Goal: Task Accomplishment & Management: Manage account settings

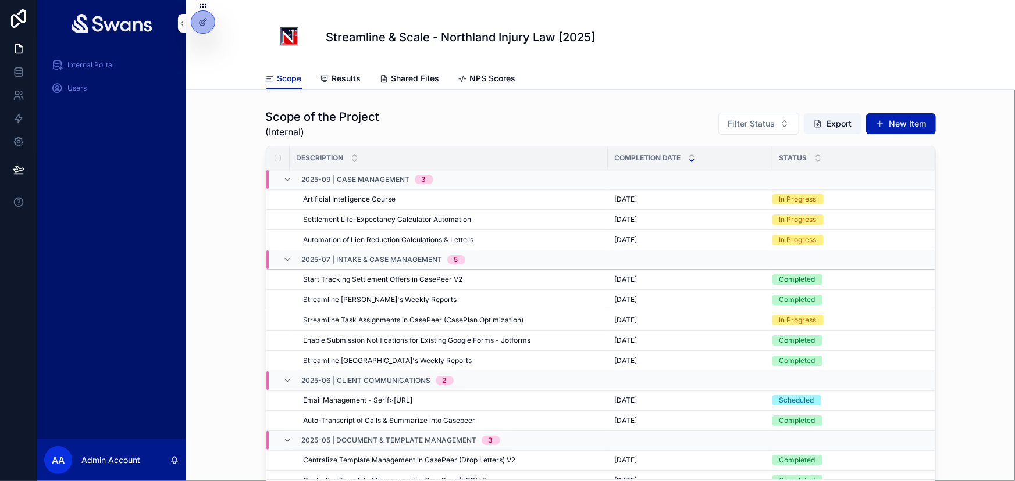
click at [0, 0] on span "Edit" at bounding box center [0, 0] width 0 height 0
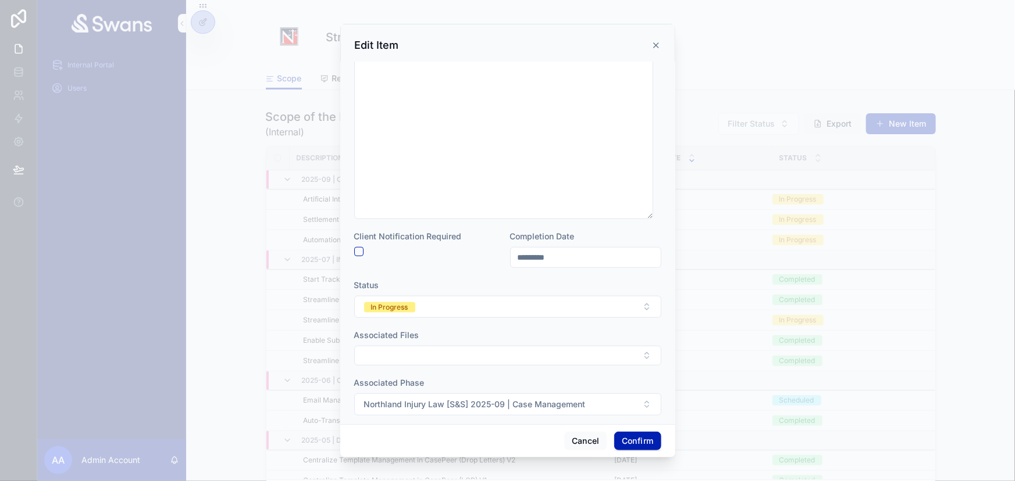
scroll to position [155, 0]
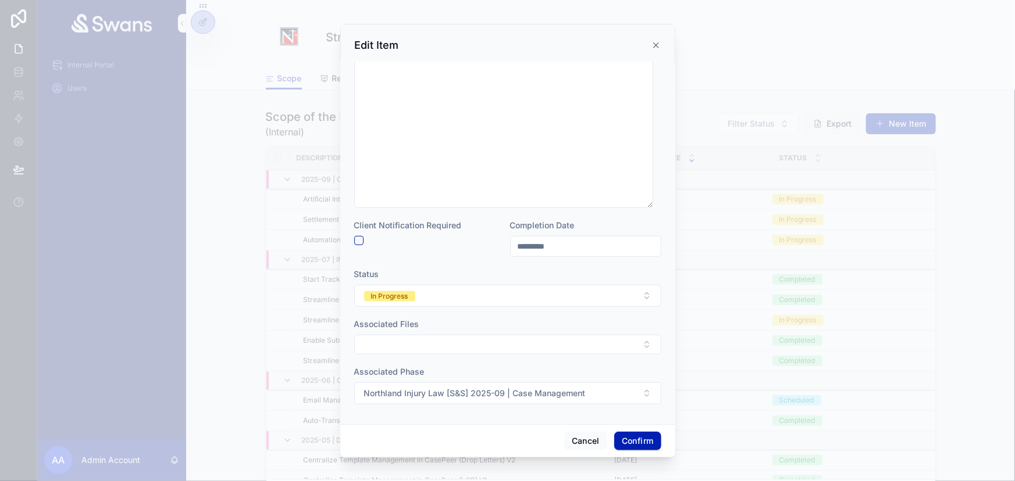
click at [442, 300] on button "In Progress" at bounding box center [507, 296] width 307 height 22
click at [454, 390] on div "Completed" at bounding box center [452, 394] width 36 height 10
click at [647, 448] on button "Confirm" at bounding box center [637, 441] width 47 height 19
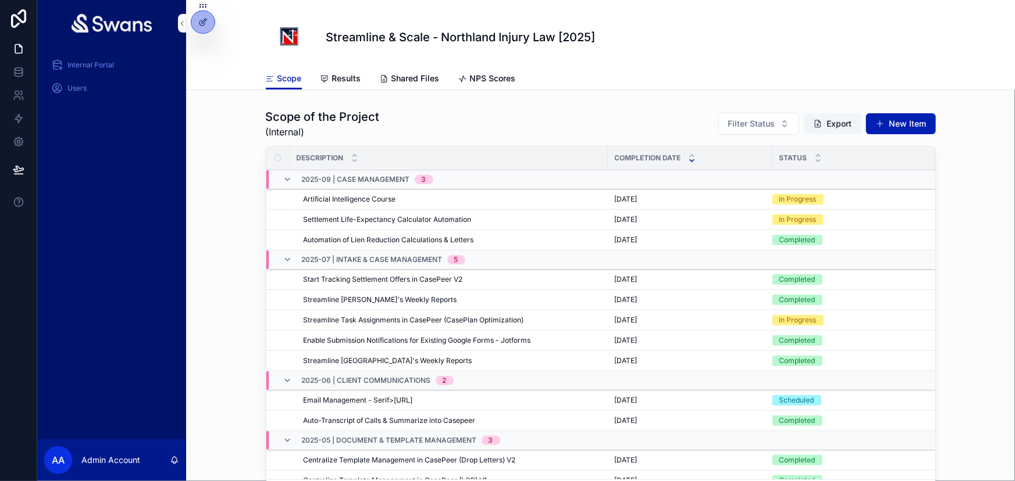
click at [0, 0] on span "Edit" at bounding box center [0, 0] width 0 height 0
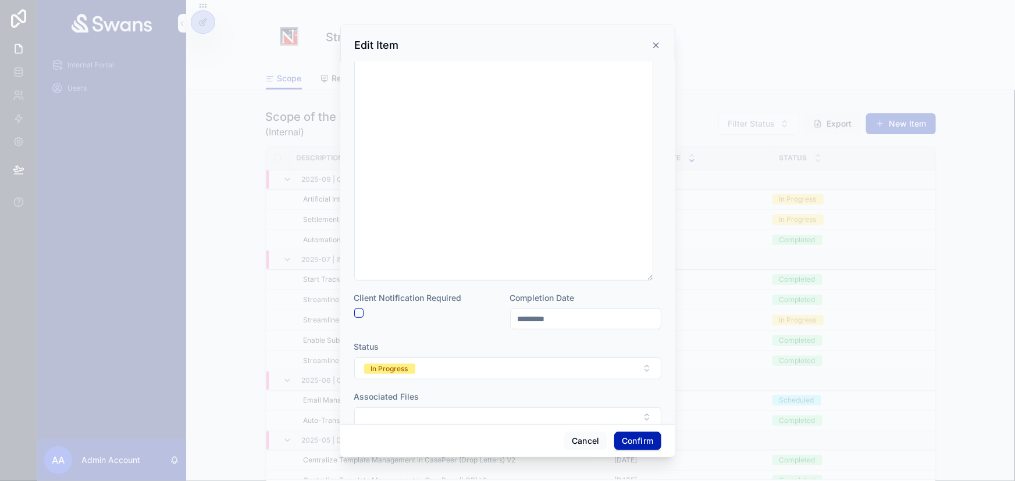
scroll to position [211, 0]
click at [492, 374] on button "In Progress" at bounding box center [507, 368] width 307 height 22
click at [494, 330] on div "Completed" at bounding box center [504, 325] width 162 height 17
click at [637, 442] on button "Confirm" at bounding box center [637, 441] width 47 height 19
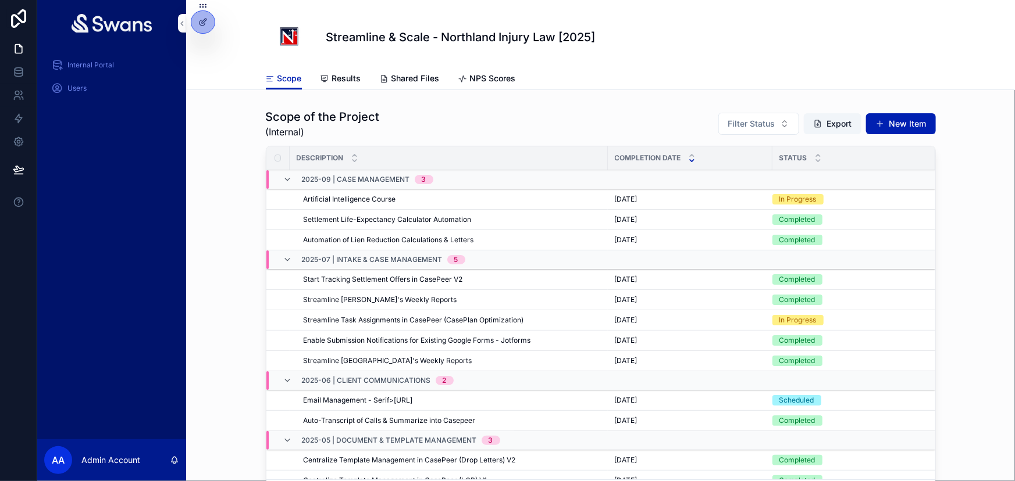
click at [0, 0] on span "Edit" at bounding box center [0, 0] width 0 height 0
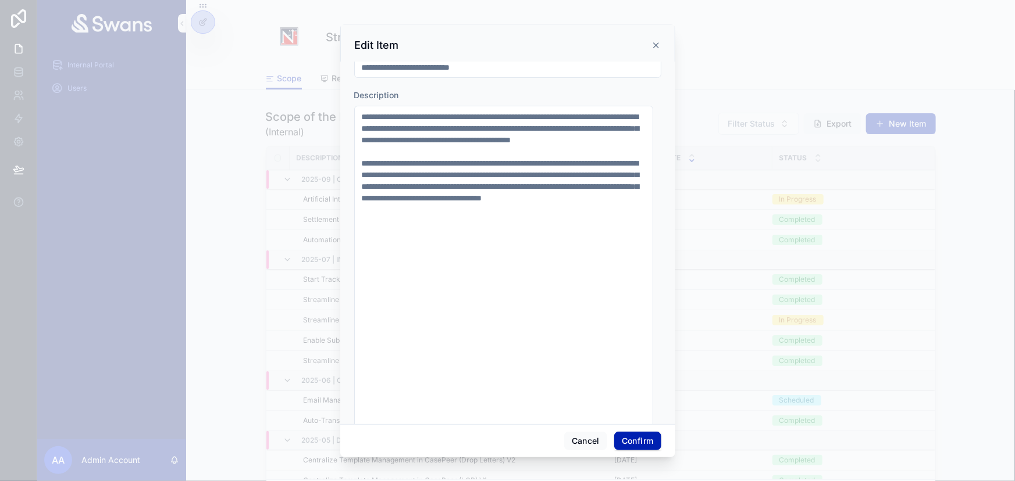
scroll to position [264, 0]
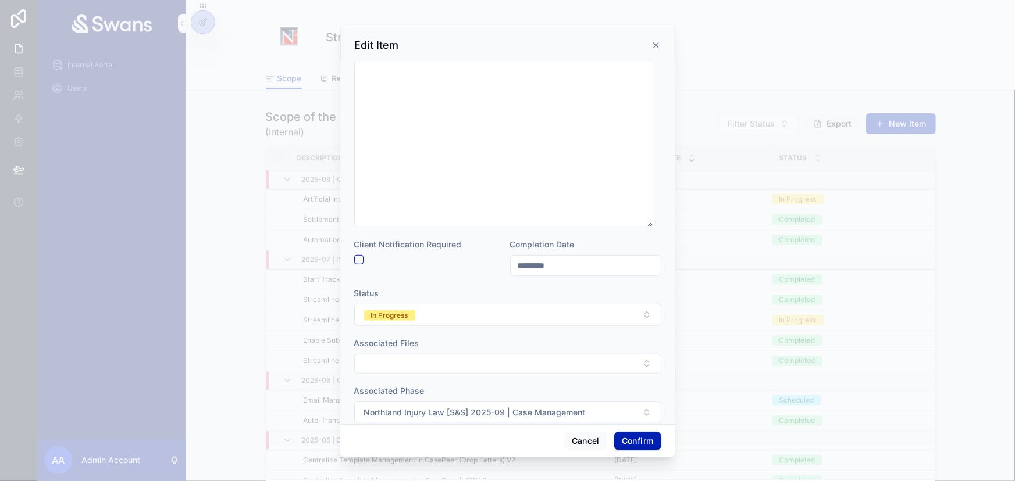
click at [549, 319] on button "In Progress" at bounding box center [507, 315] width 307 height 22
click at [513, 409] on div "Completed" at bounding box center [504, 413] width 162 height 17
click at [628, 440] on button "Confirm" at bounding box center [637, 441] width 47 height 19
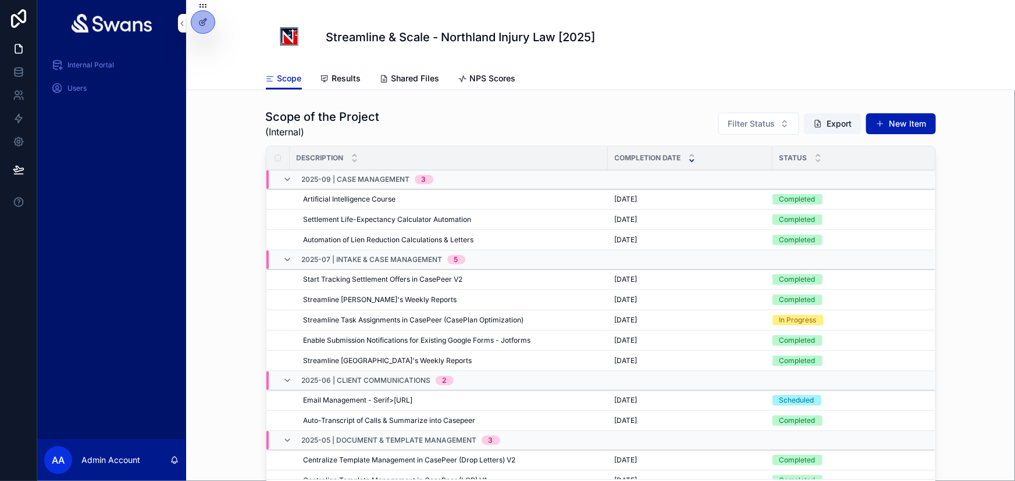
click at [895, 122] on button "New Item" at bounding box center [901, 123] width 70 height 21
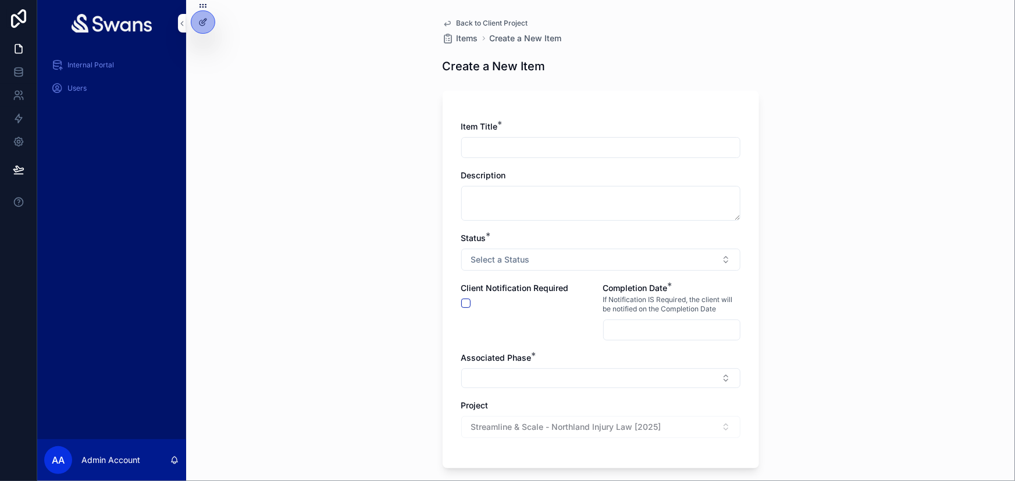
click at [607, 140] on input "scrollable content" at bounding box center [601, 148] width 278 height 16
type input "**********"
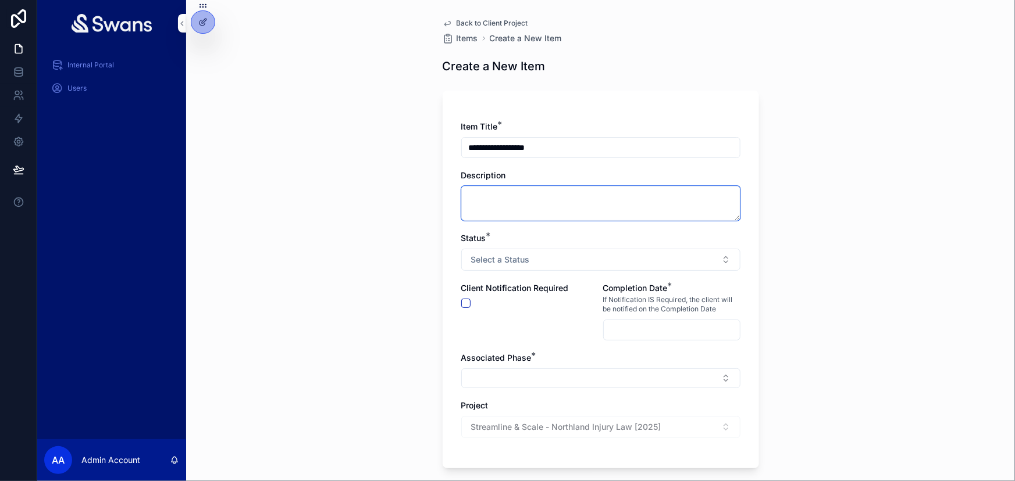
click at [594, 188] on textarea "scrollable content" at bounding box center [600, 203] width 279 height 35
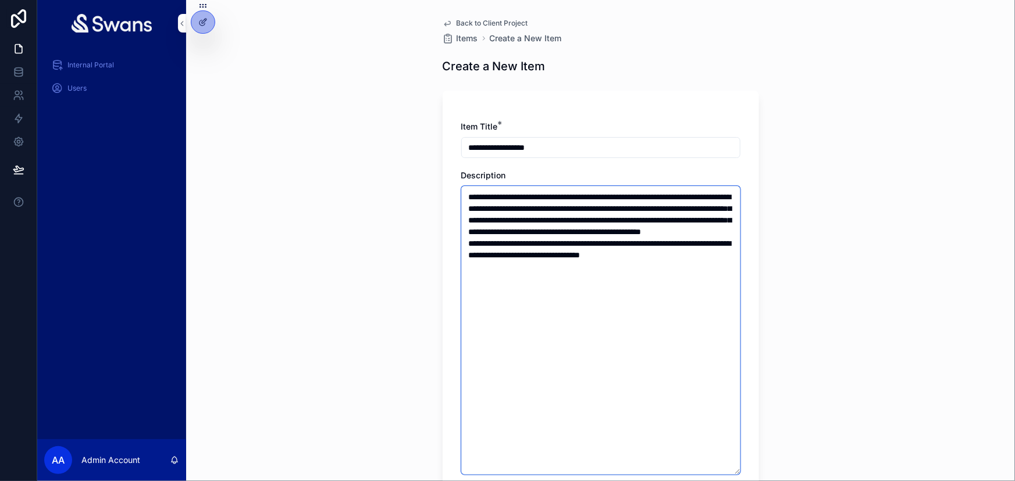
drag, startPoint x: 714, startPoint y: 254, endPoint x: 460, endPoint y: 180, distance: 264.6
click at [461, 186] on textarea "**********" at bounding box center [600, 330] width 279 height 289
paste textarea "**********"
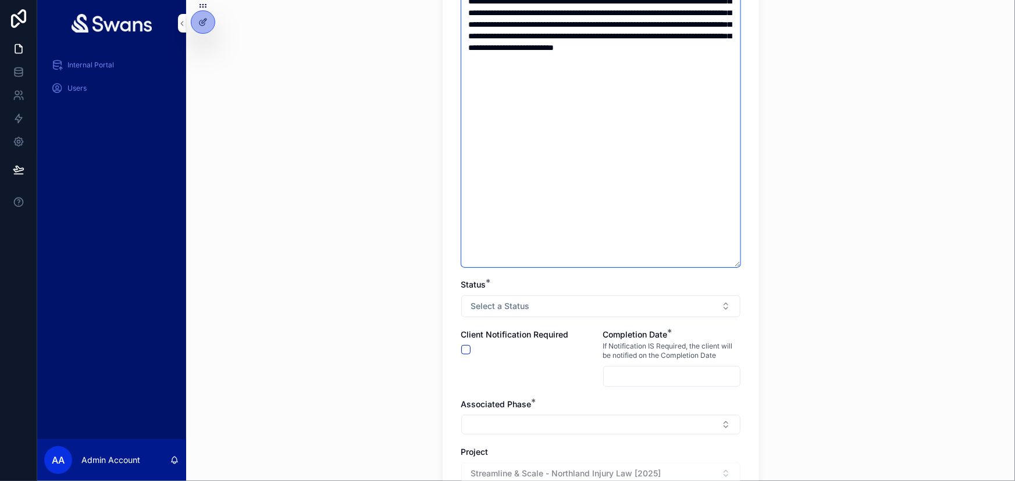
scroll to position [211, 0]
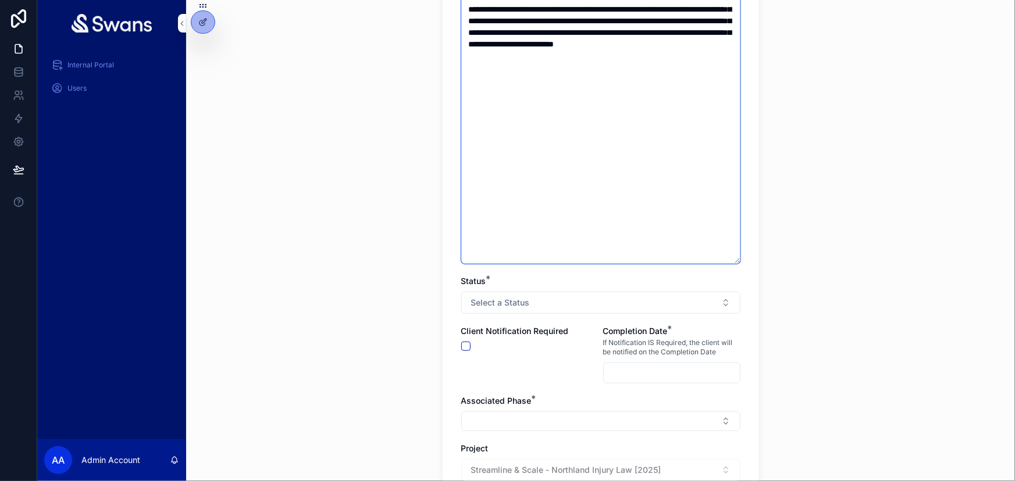
type textarea "**********"
click at [559, 292] on button "Select a Status" at bounding box center [600, 303] width 279 height 22
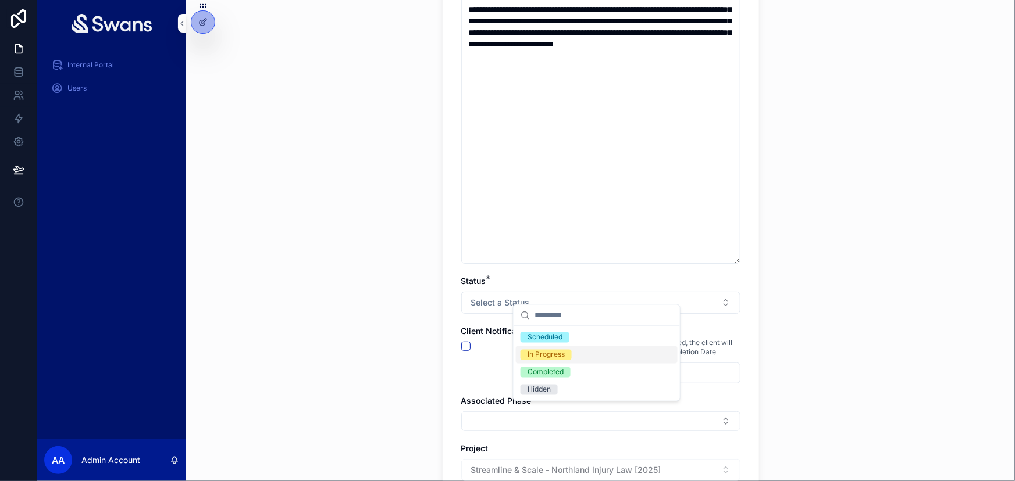
click at [581, 355] on div "In Progress" at bounding box center [597, 355] width 162 height 17
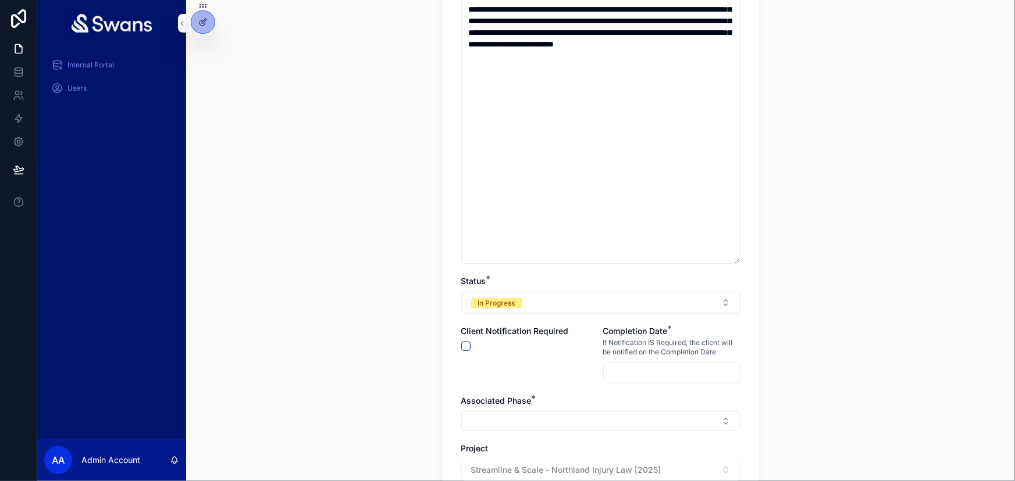
click at [636, 363] on div "scrollable content" at bounding box center [671, 373] width 137 height 21
click at [635, 365] on input "scrollable content" at bounding box center [671, 373] width 136 height 16
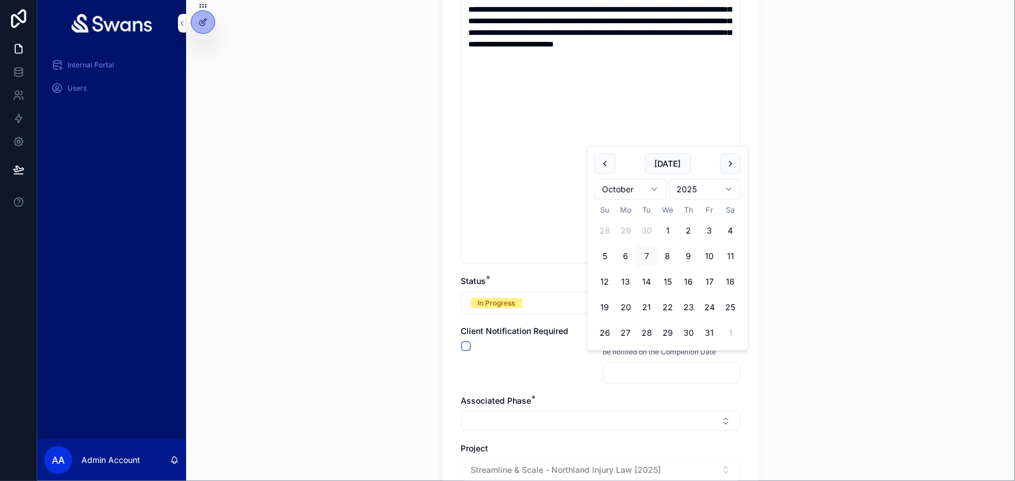
click at [644, 279] on button "14" at bounding box center [646, 282] width 21 height 21
type input "**********"
click at [574, 342] on div "Client Notification Required" at bounding box center [529, 355] width 137 height 58
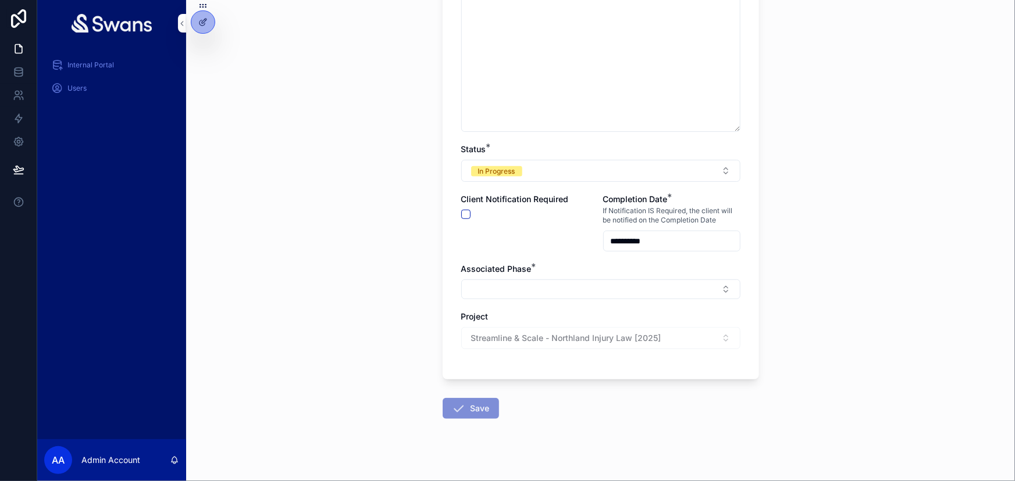
scroll to position [343, 0]
click at [576, 280] on button "Select Button" at bounding box center [600, 290] width 279 height 20
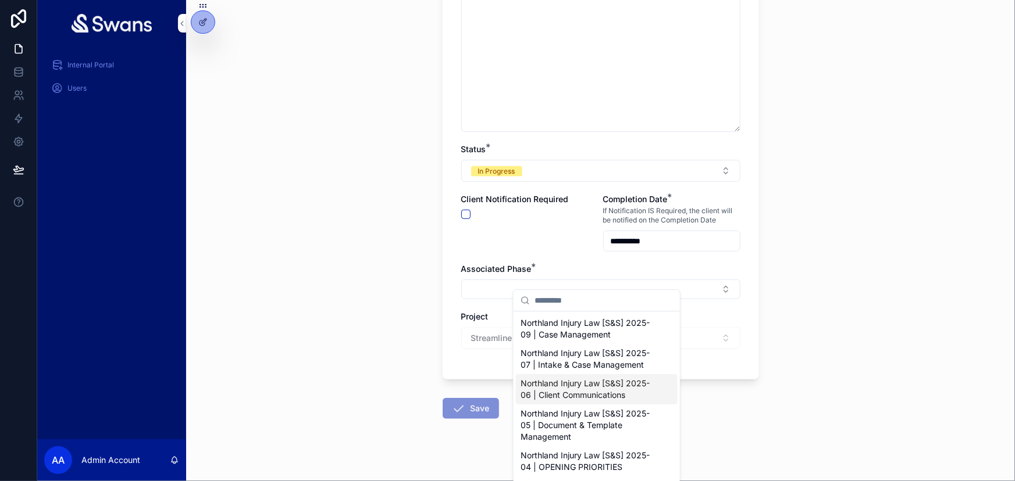
scroll to position [0, 0]
click at [641, 325] on span "Northland Injury Law [S&S] 2025-09 | Case Management" at bounding box center [589, 328] width 138 height 23
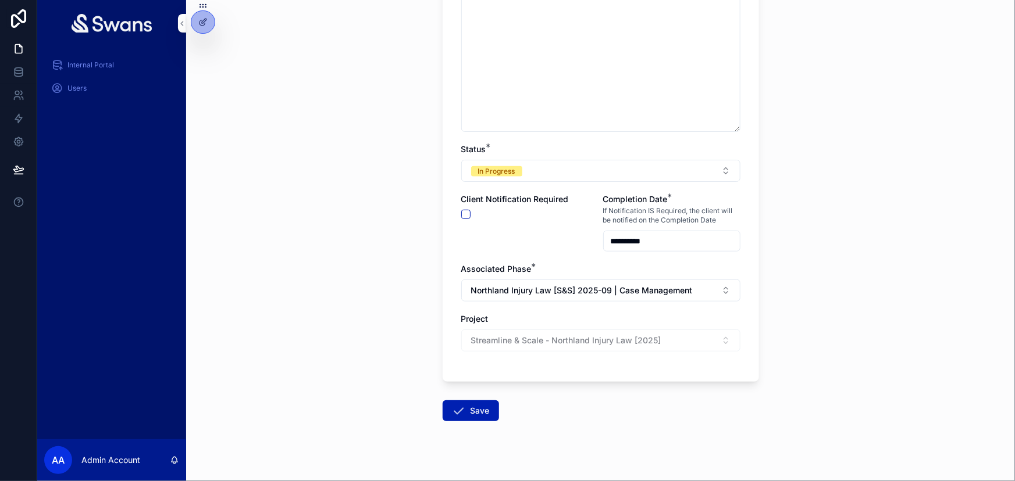
click at [480, 402] on button "Save" at bounding box center [470, 411] width 56 height 21
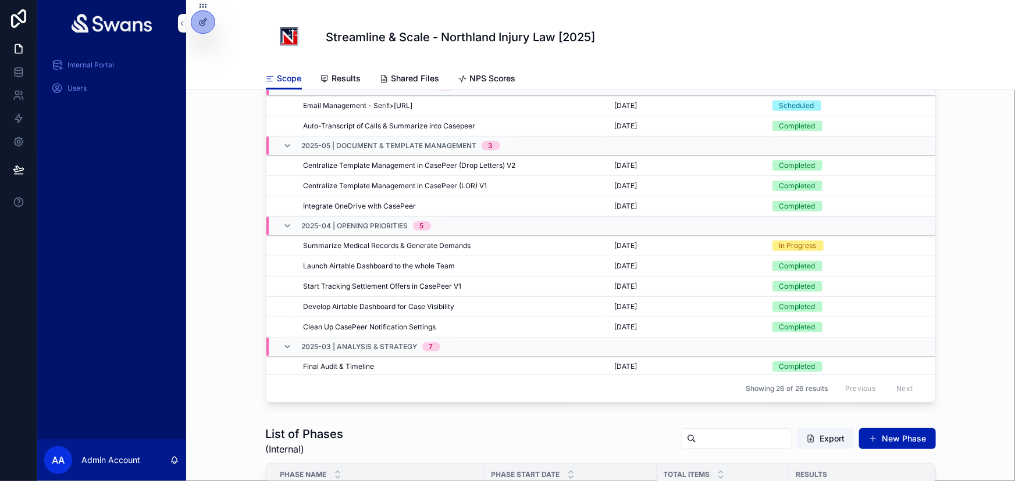
scroll to position [226, 0]
click at [0, 0] on button "Edit" at bounding box center [0, 0] width 0 height 0
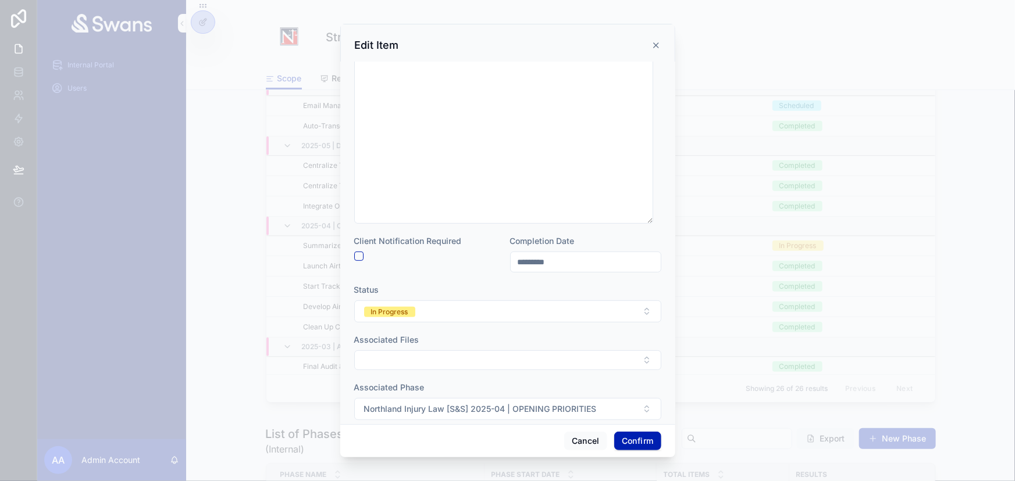
scroll to position [167, 0]
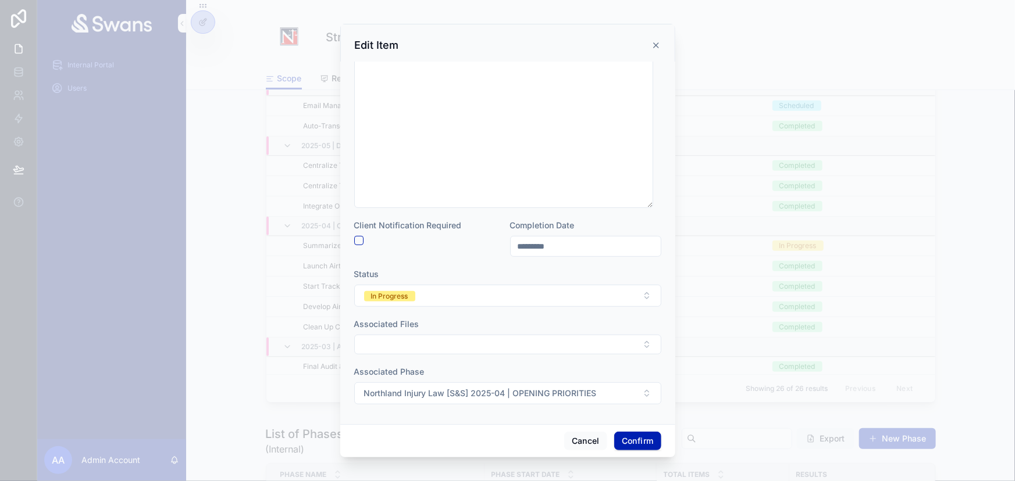
click at [447, 297] on button "In Progress" at bounding box center [507, 296] width 307 height 22
click at [462, 387] on div "Completed" at bounding box center [504, 393] width 162 height 17
click at [629, 442] on button "Confirm" at bounding box center [637, 441] width 47 height 19
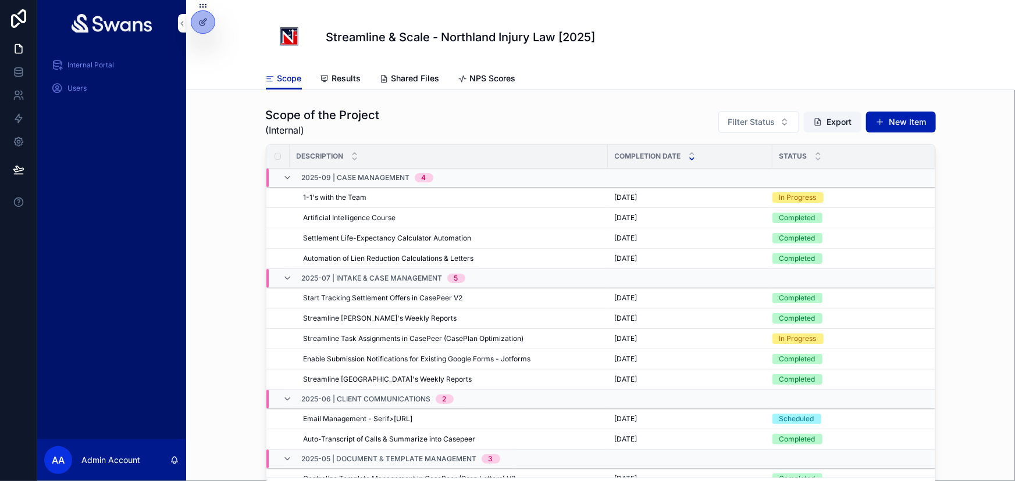
scroll to position [0, 0]
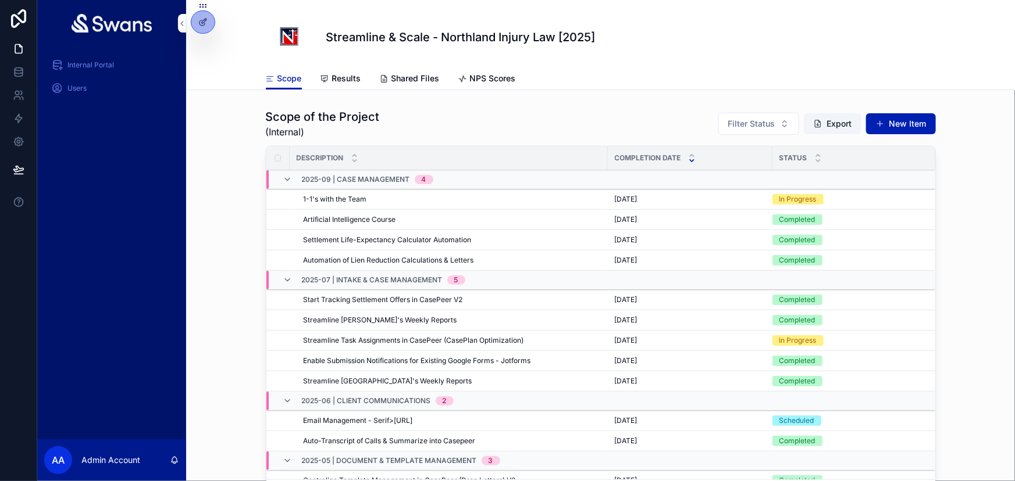
click at [0, 0] on span "Edit" at bounding box center [0, 0] width 0 height 0
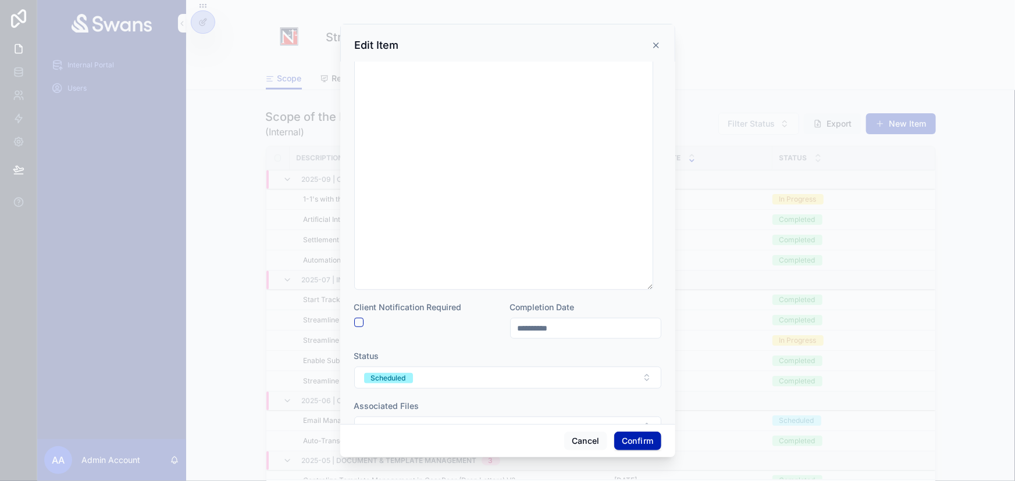
scroll to position [211, 0]
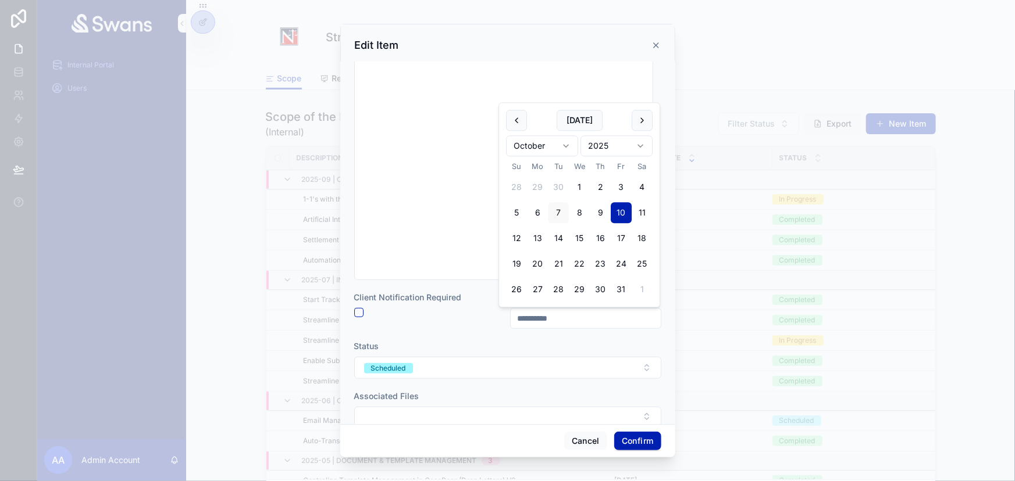
click at [550, 320] on input "**********" at bounding box center [585, 318] width 150 height 16
click at [620, 267] on button "24" at bounding box center [620, 264] width 21 height 21
type input "**********"
click at [630, 440] on button "Confirm" at bounding box center [637, 441] width 47 height 19
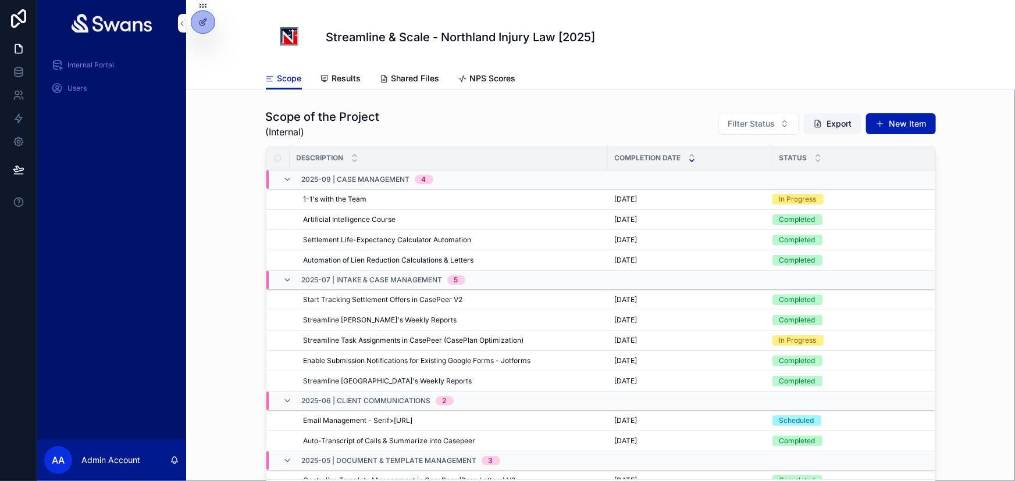
click at [0, 0] on button "Edit" at bounding box center [0, 0] width 0 height 0
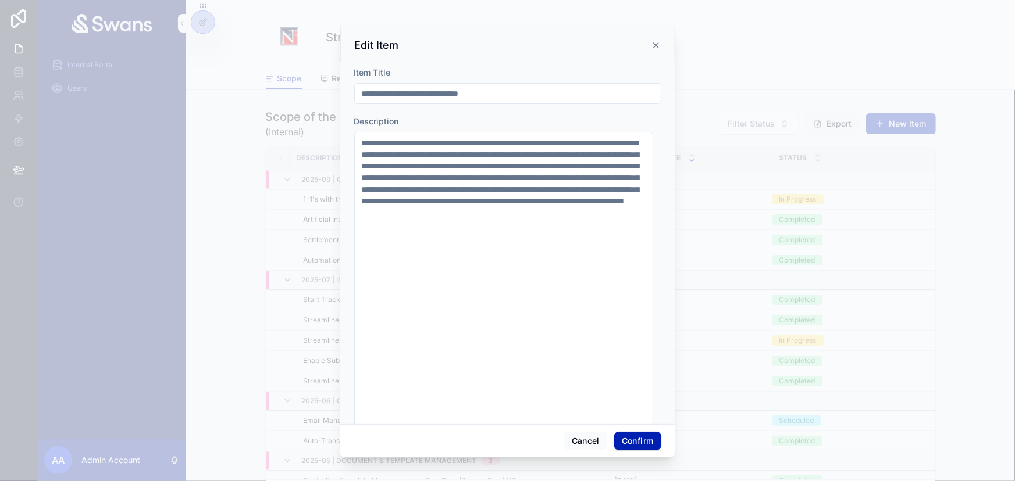
click at [655, 44] on icon at bounding box center [655, 45] width 9 height 9
